Goal: Transaction & Acquisition: Purchase product/service

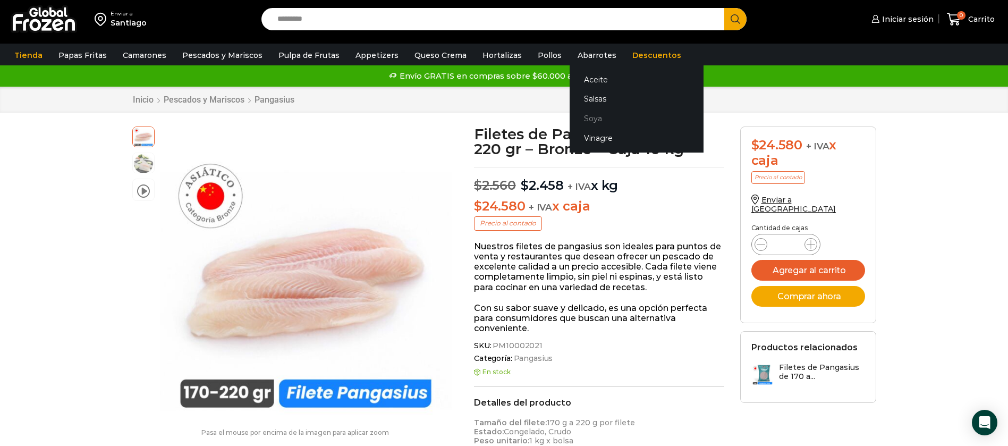
click at [596, 116] on link "Soya" at bounding box center [637, 119] width 134 height 20
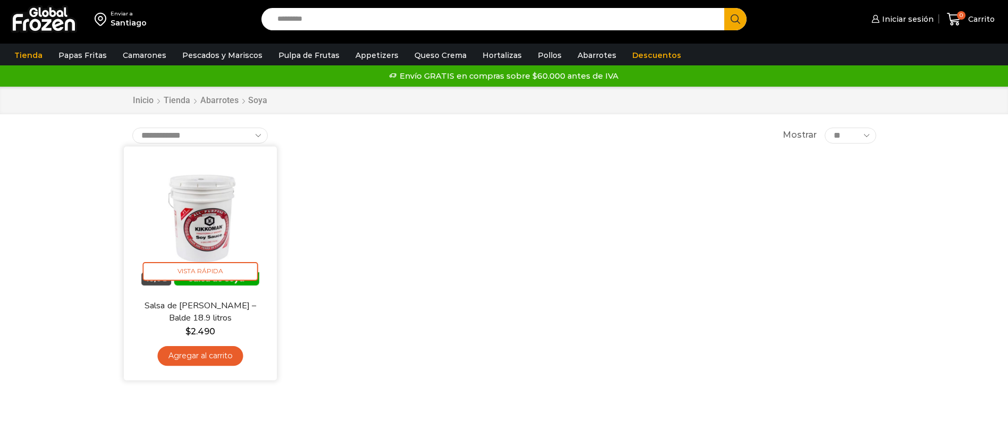
click at [203, 202] on img at bounding box center [200, 222] width 137 height 137
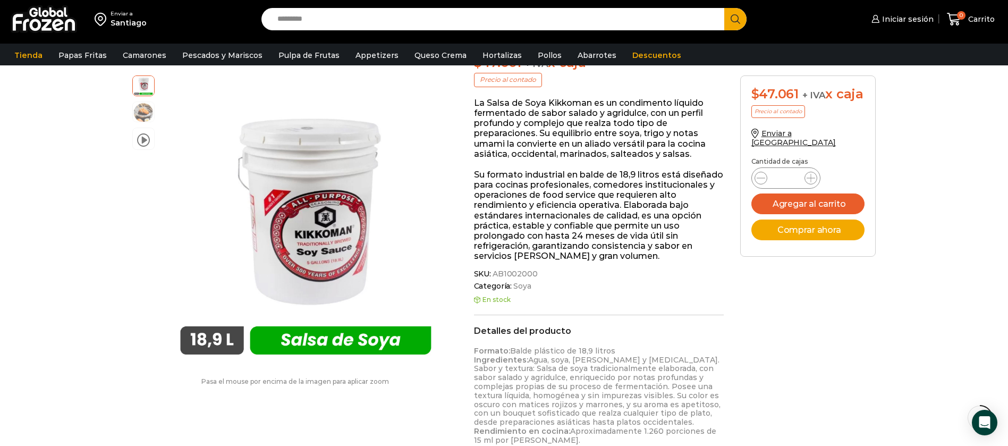
scroll to position [160, 0]
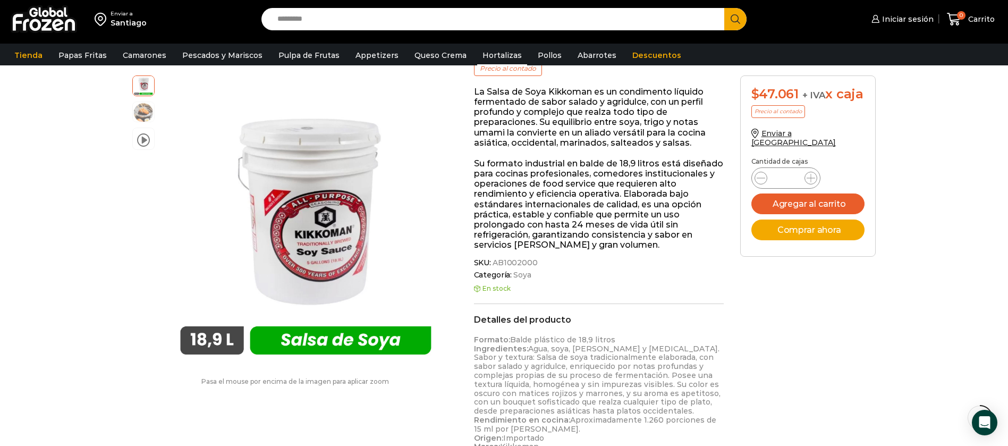
click at [495, 56] on link "Hortalizas" at bounding box center [502, 55] width 50 height 20
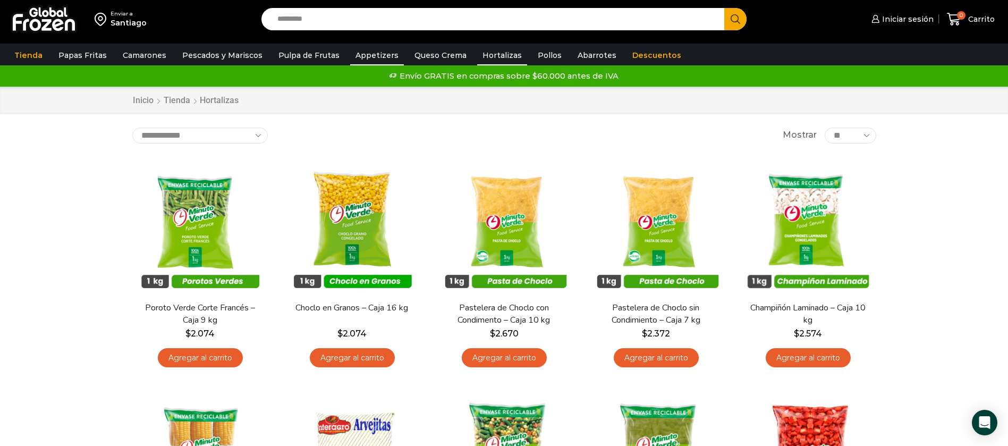
click at [358, 58] on link "Appetizers" at bounding box center [377, 55] width 54 height 20
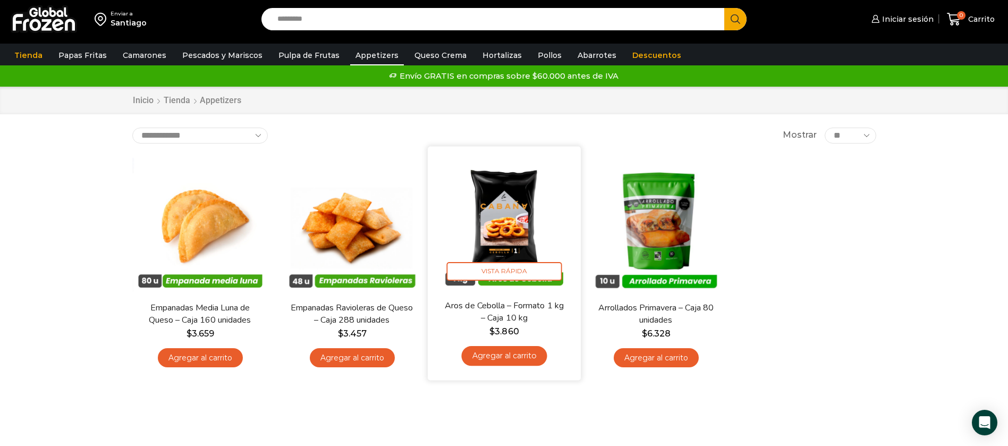
click at [523, 214] on img at bounding box center [504, 222] width 137 height 137
